Goal: Transaction & Acquisition: Obtain resource

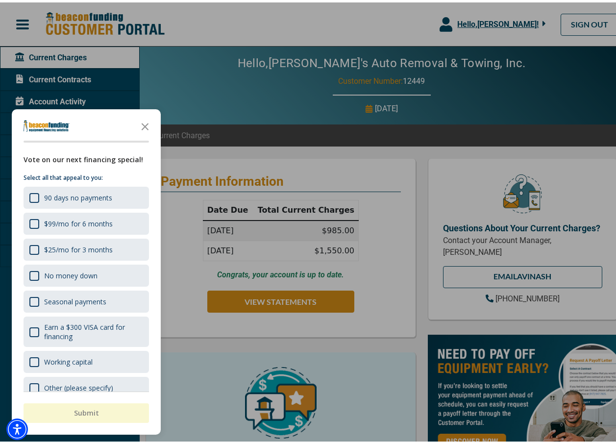
click at [264, 300] on div at bounding box center [311, 222] width 623 height 444
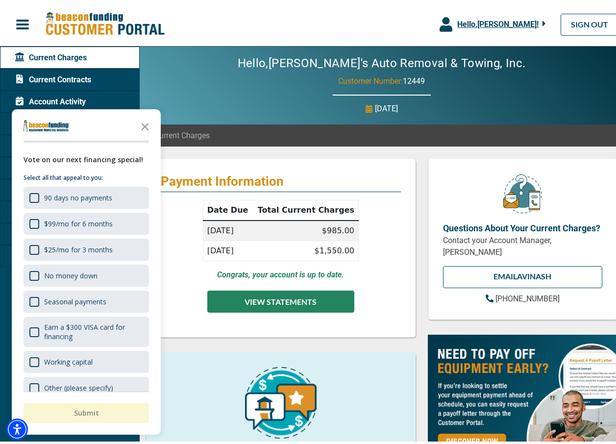
click at [267, 299] on button "VIEW STATEMENTS" at bounding box center [280, 299] width 147 height 22
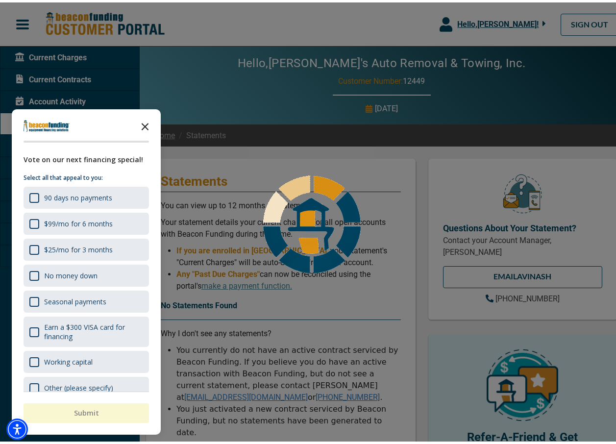
click at [144, 122] on icon "Close the survey" at bounding box center [145, 124] width 20 height 20
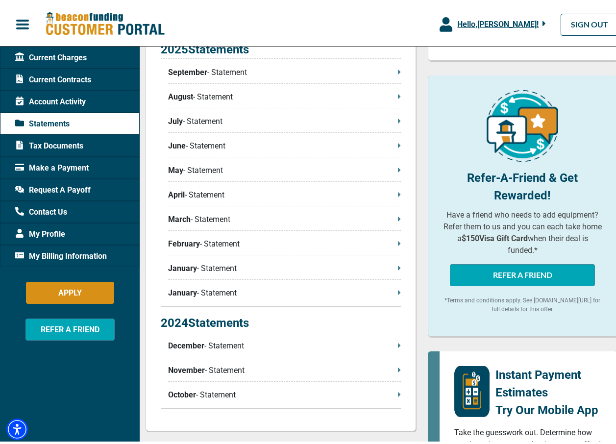
scroll to position [245, 0]
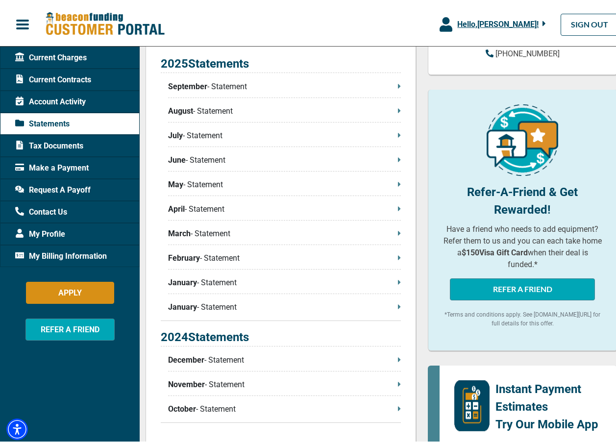
click at [222, 303] on p "January - Statement" at bounding box center [284, 305] width 233 height 12
click at [239, 285] on p "January - Statement" at bounding box center [284, 280] width 233 height 12
click at [178, 259] on span "February" at bounding box center [184, 256] width 32 height 12
click at [190, 229] on span "March" at bounding box center [179, 231] width 23 height 12
click at [197, 209] on p "April - Statement" at bounding box center [284, 207] width 233 height 12
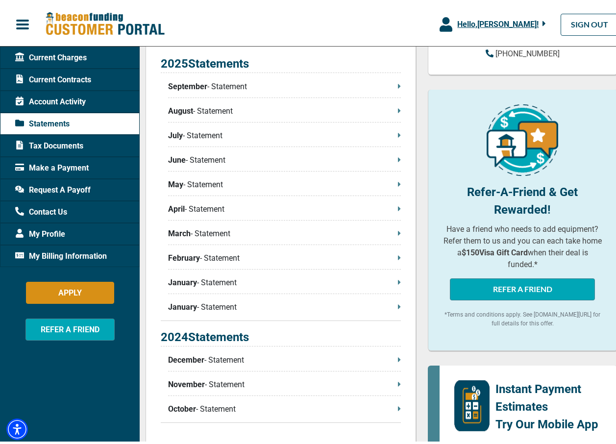
click at [210, 203] on p "April - Statement" at bounding box center [284, 207] width 233 height 12
click at [181, 185] on span "May" at bounding box center [175, 182] width 15 height 12
click at [214, 151] on div "2025 Statements September - Statement August - Statement July - Statement June …" at bounding box center [281, 185] width 240 height 266
click at [210, 157] on p "June - Statement" at bounding box center [284, 158] width 233 height 12
click at [197, 131] on p "July - Statement" at bounding box center [284, 133] width 233 height 12
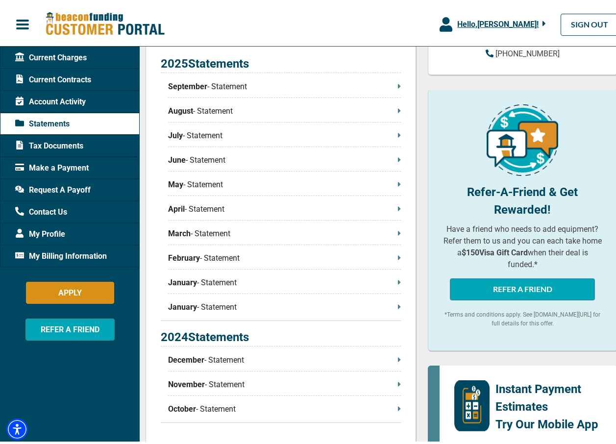
click at [206, 109] on p "August - Statement" at bounding box center [284, 109] width 233 height 12
click at [199, 90] on span "September" at bounding box center [187, 84] width 39 height 12
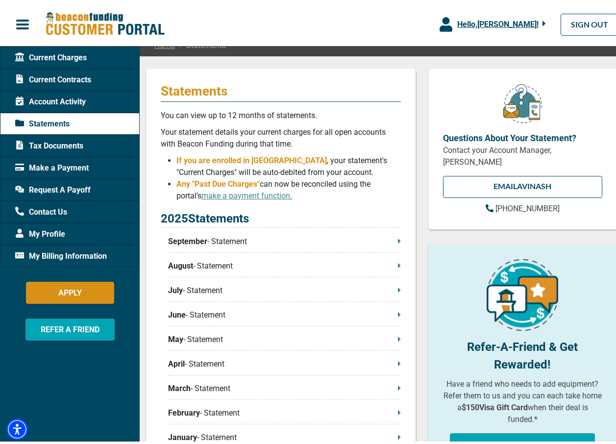
scroll to position [98, 0]
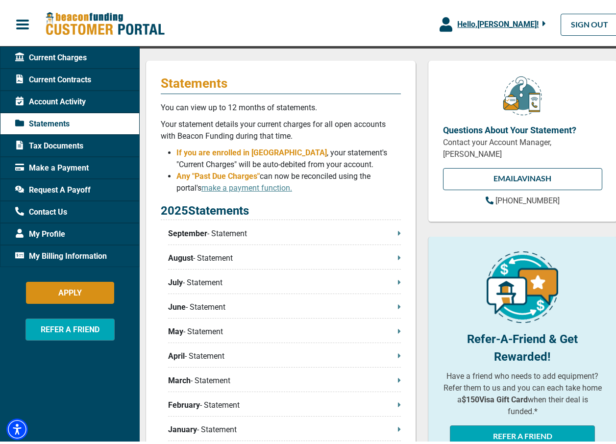
click at [48, 142] on span "Tax Documents" at bounding box center [49, 144] width 68 height 12
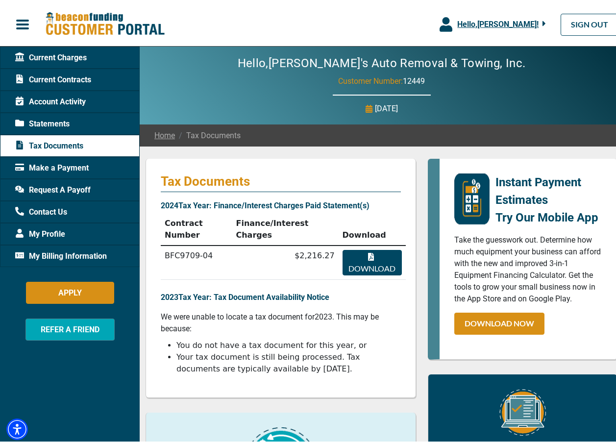
click at [363, 247] on button "Download" at bounding box center [371, 259] width 59 height 25
click at [34, 93] on div "Account Activity" at bounding box center [70, 99] width 140 height 22
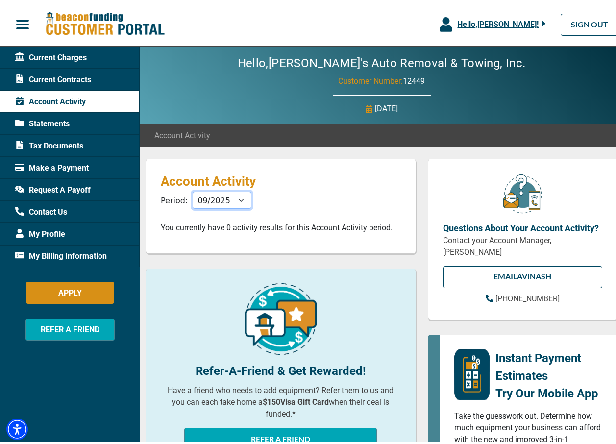
click at [237, 197] on select "10/2025 09/2025 08/2025 07/2025 06/2025 05/2025 04/2025 03/2025 02/2025 01/2025…" at bounding box center [221, 197] width 59 height 17
click at [192, 189] on select "10/2025 09/2025 08/2025 07/2025 06/2025 05/2025 04/2025 03/2025 02/2025 01/2025…" at bounding box center [221, 197] width 59 height 17
click at [236, 230] on p "You currently have 0 activity results for this Account Activity period." at bounding box center [281, 225] width 240 height 12
click at [238, 197] on select "10/2025 09/2025 08/2025 07/2025 06/2025 05/2025 04/2025 03/2025 02/2025 01/2025…" at bounding box center [221, 197] width 59 height 17
select select "07/2025"
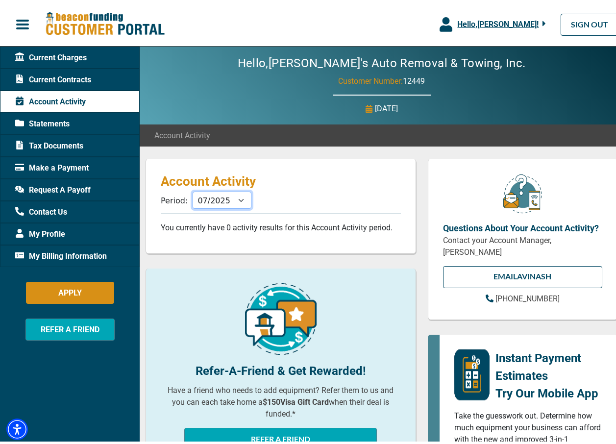
click at [192, 189] on select "10/2025 09/2025 08/2025 07/2025 06/2025 05/2025 04/2025 03/2025 02/2025 01/2025…" at bounding box center [221, 197] width 59 height 17
click at [317, 183] on p "Account Activity" at bounding box center [281, 179] width 240 height 16
click at [60, 120] on span "Statements" at bounding box center [42, 122] width 54 height 12
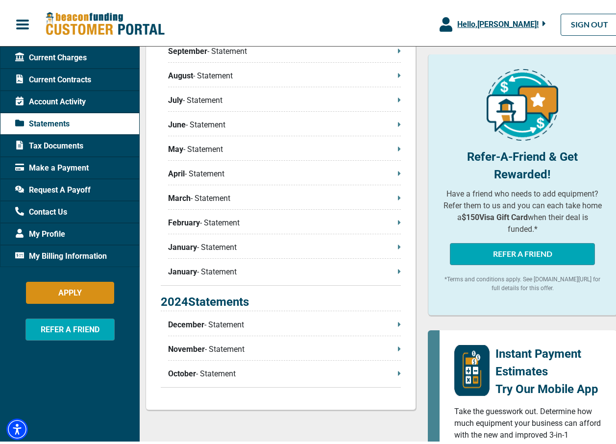
scroll to position [294, 0]
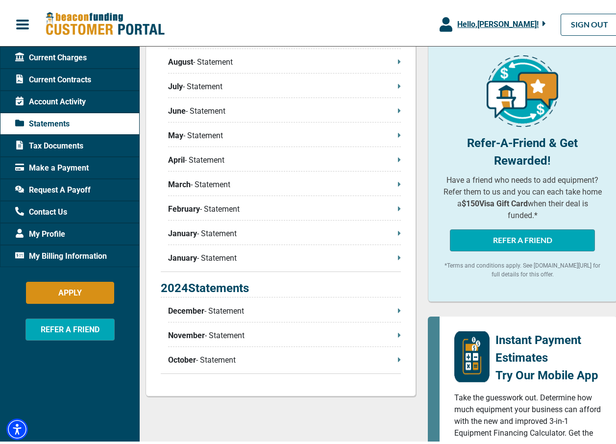
click at [370, 310] on p "December - Statement" at bounding box center [284, 309] width 233 height 12
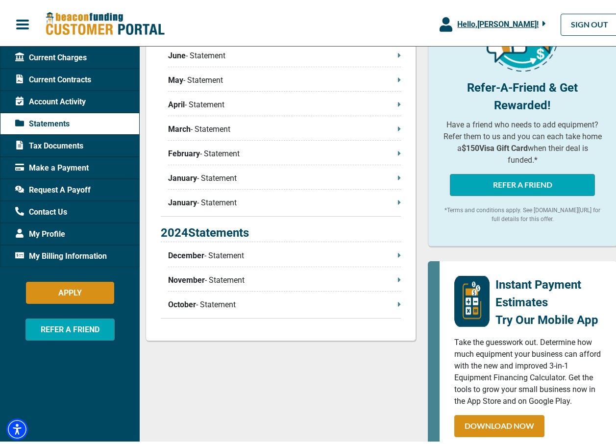
scroll to position [0, 0]
